Goal: Complete application form

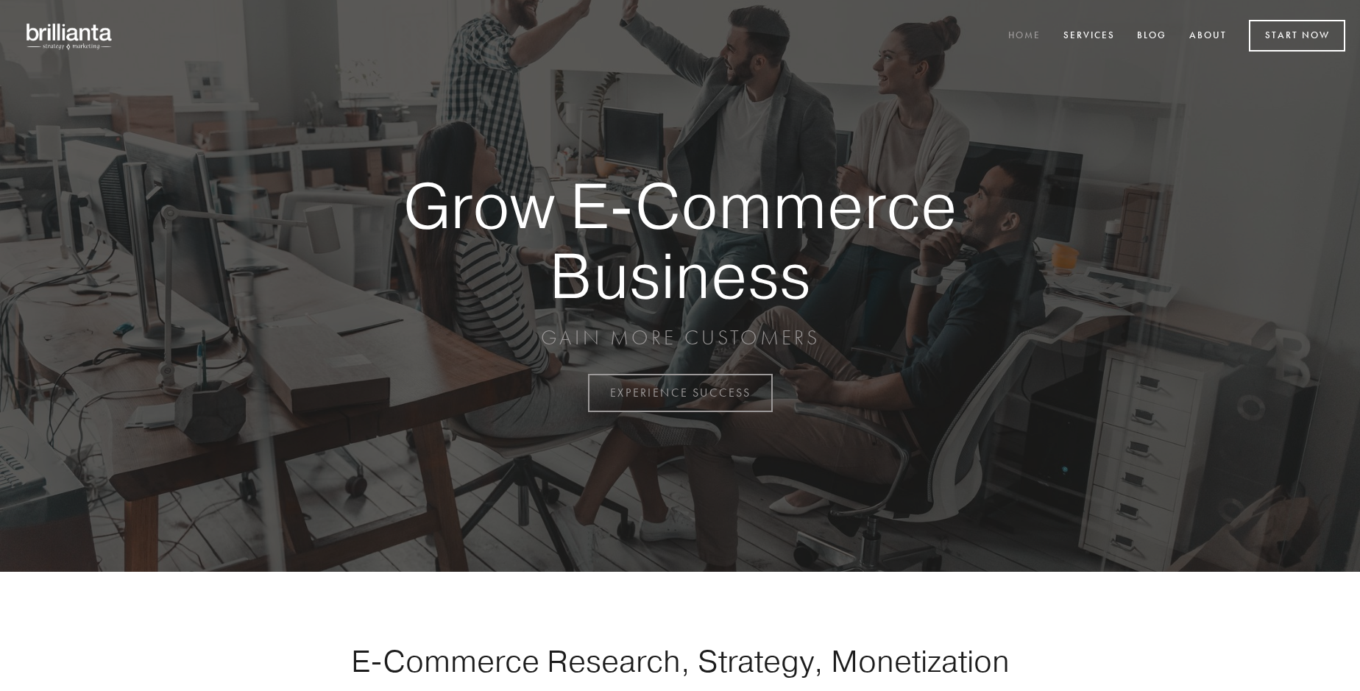
scroll to position [3857, 0]
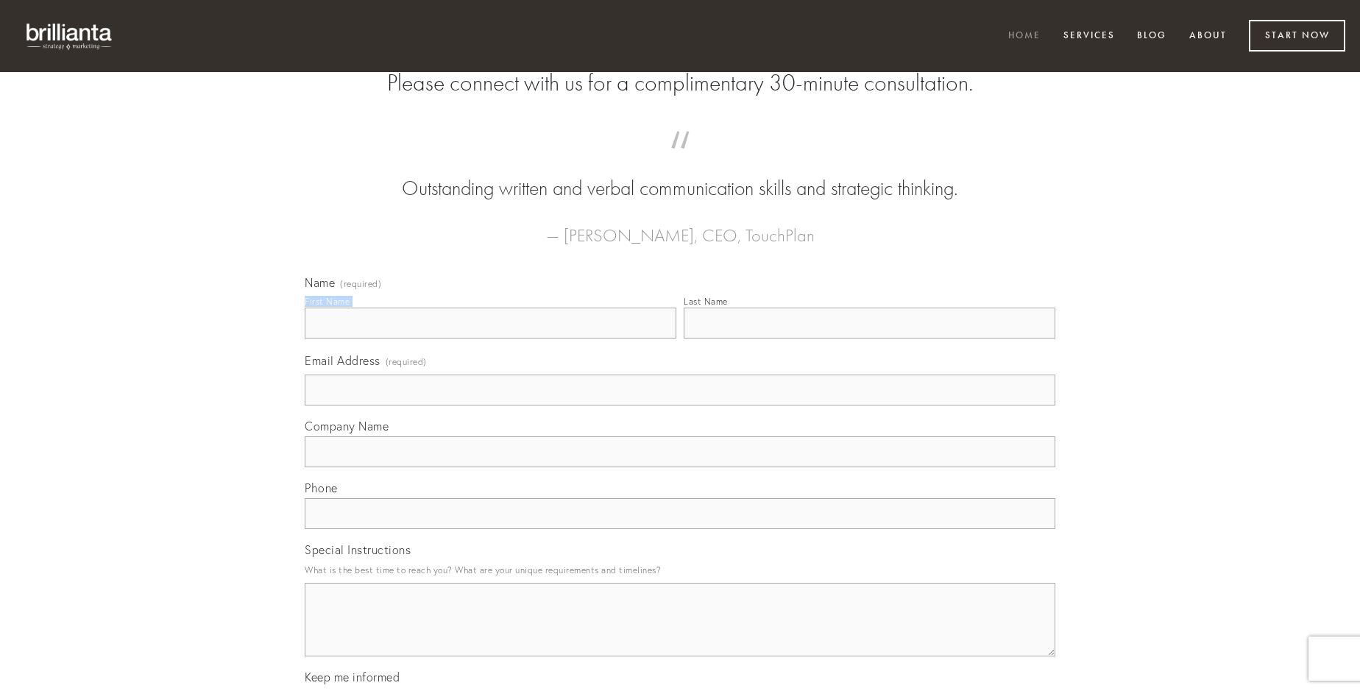
type input "[PERSON_NAME]"
click at [869, 338] on input "Last Name" at bounding box center [869, 323] width 372 height 31
type input "[PERSON_NAME]"
click at [680, 405] on input "Email Address (required)" at bounding box center [680, 389] width 750 height 31
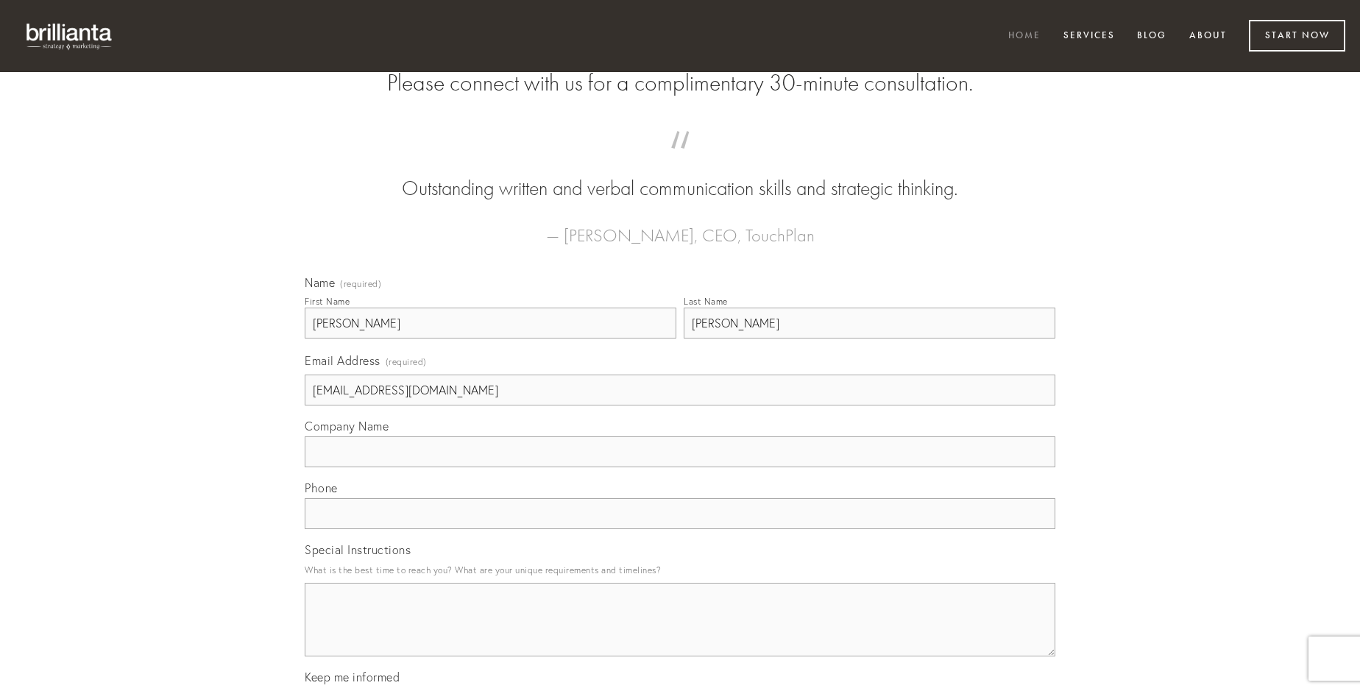
type input "[EMAIL_ADDRESS][DOMAIN_NAME]"
click at [680, 467] on input "Company Name" at bounding box center [680, 451] width 750 height 31
type input "pel"
click at [680, 529] on input "text" at bounding box center [680, 513] width 750 height 31
click at [680, 633] on textarea "Special Instructions" at bounding box center [680, 620] width 750 height 74
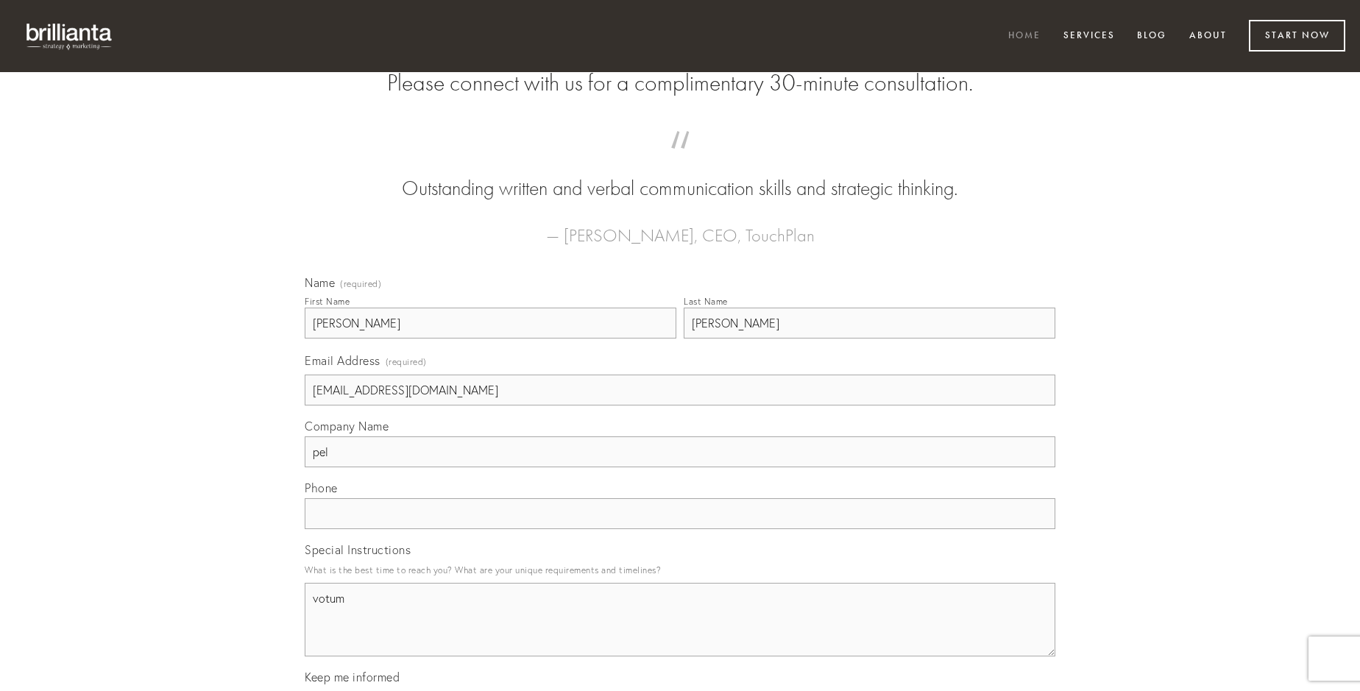
type textarea "votum"
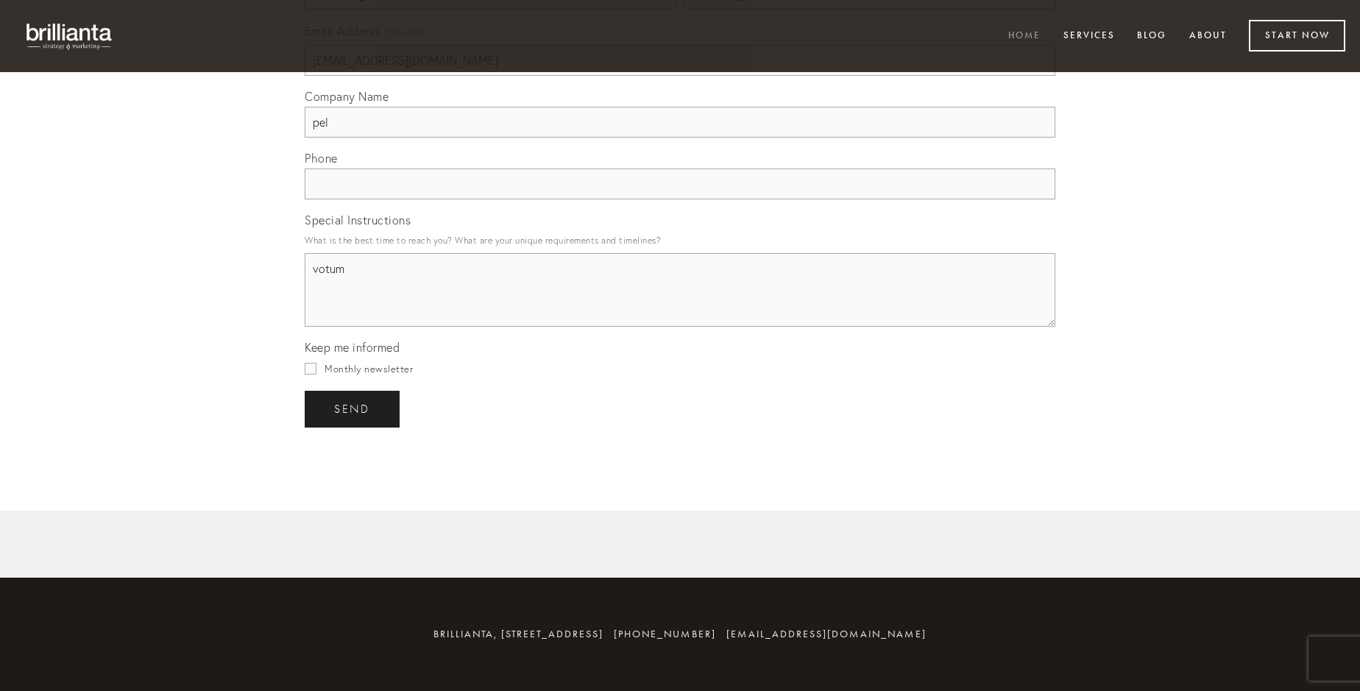
click at [353, 408] on span "send" at bounding box center [352, 408] width 36 height 13
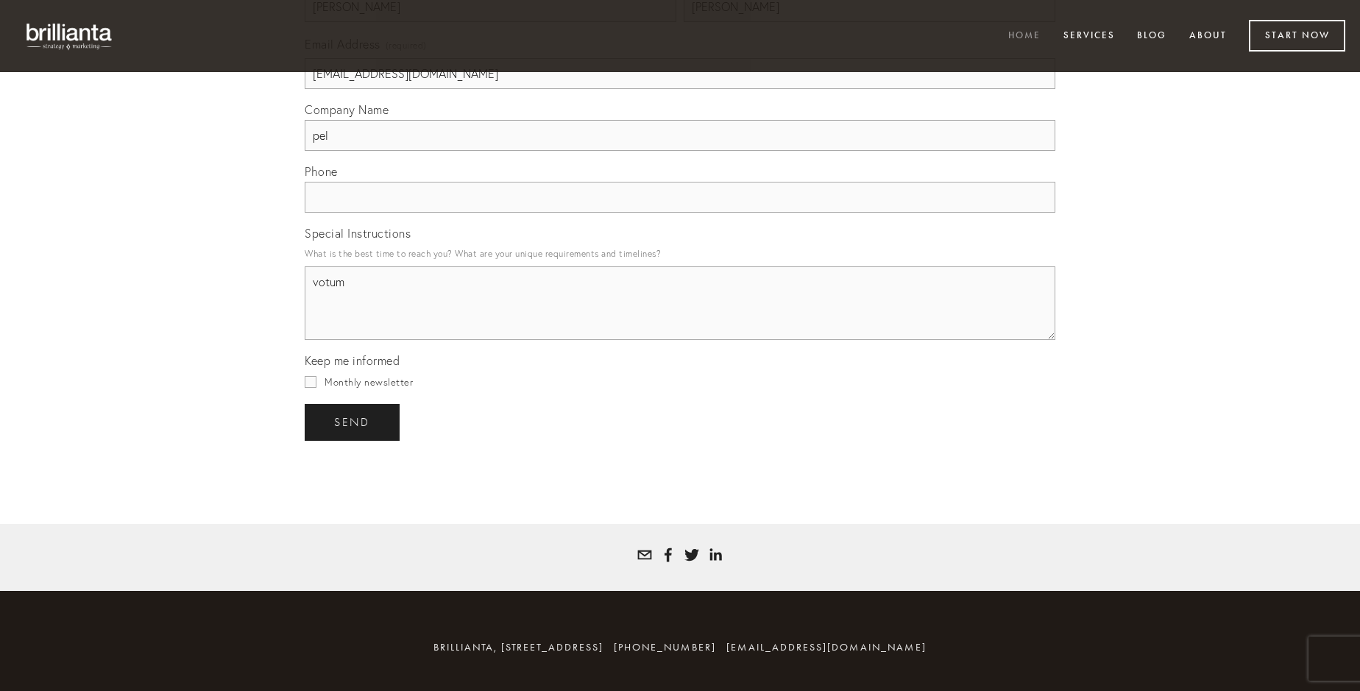
scroll to position [3813, 0]
